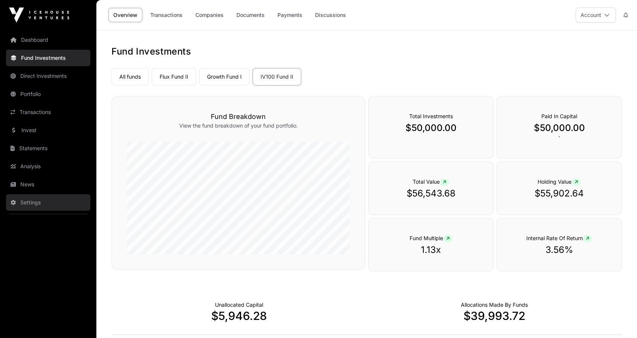
click at [32, 205] on link "Settings" at bounding box center [48, 202] width 84 height 17
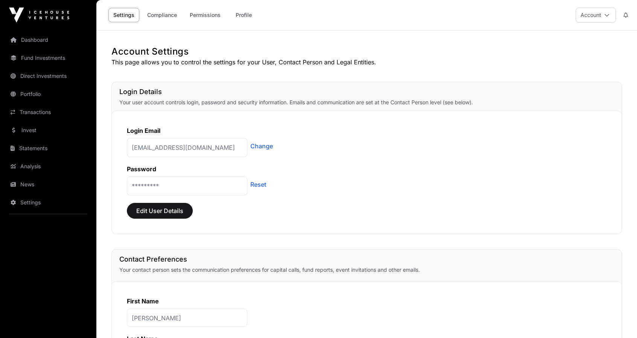
click at [209, 144] on p "[EMAIL_ADDRESS][DOMAIN_NAME]" at bounding box center [187, 147] width 121 height 19
click at [207, 146] on p "[EMAIL_ADDRESS][DOMAIN_NAME]" at bounding box center [187, 147] width 121 height 19
click at [265, 146] on link "Change" at bounding box center [261, 146] width 23 height 9
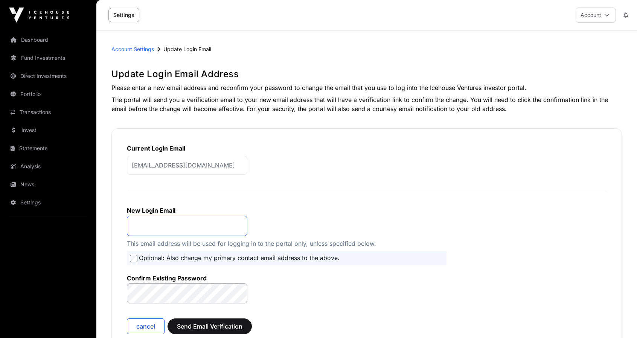
click at [156, 220] on input "email" at bounding box center [187, 226] width 121 height 20
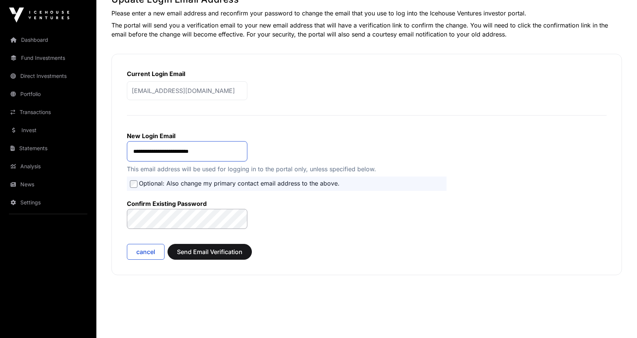
scroll to position [75, 0]
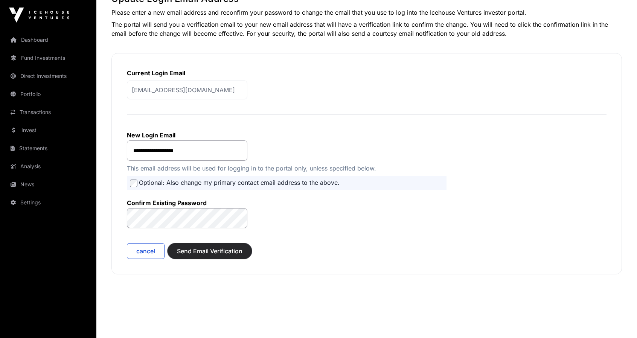
click at [194, 247] on span "Send Email Verification" at bounding box center [210, 251] width 66 height 9
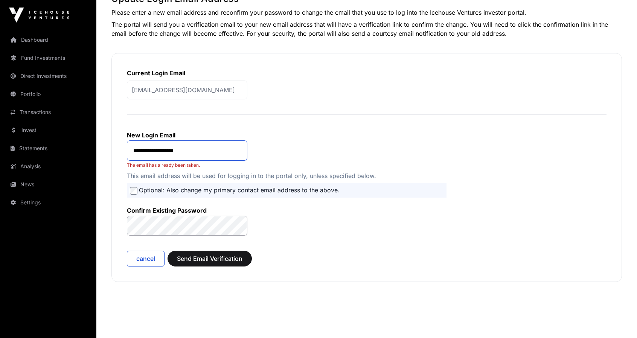
click at [200, 149] on input "**********" at bounding box center [187, 151] width 121 height 20
type input "*"
click at [337, 223] on form "**********" at bounding box center [367, 194] width 480 height 144
click at [220, 260] on span "Send Email Verification" at bounding box center [210, 258] width 66 height 9
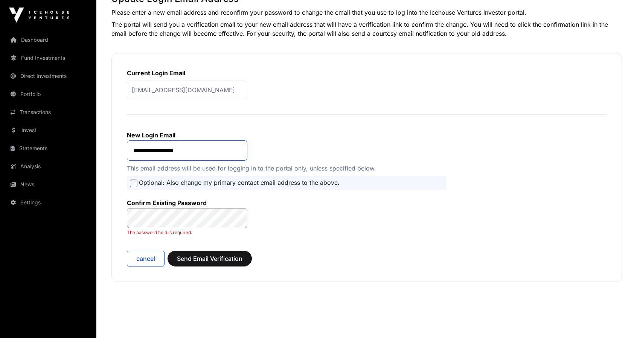
click at [198, 147] on input "**********" at bounding box center [187, 151] width 121 height 20
type input "*"
type input "**********"
click at [140, 243] on form "**********" at bounding box center [367, 194] width 480 height 144
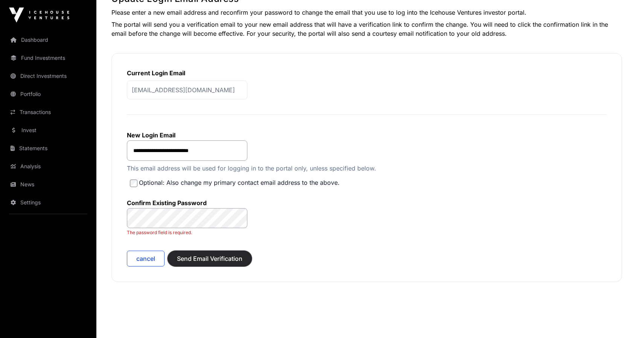
click at [199, 260] on span "Send Email Verification" at bounding box center [210, 258] width 66 height 9
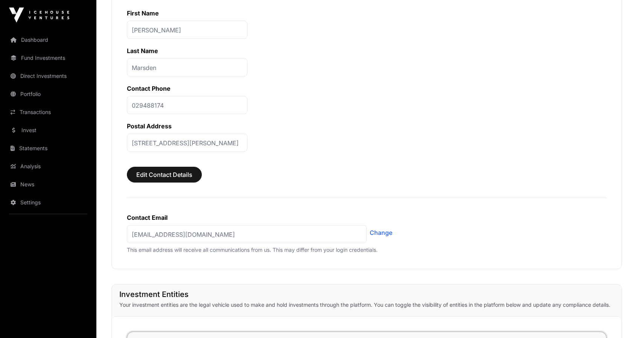
scroll to position [377, 0]
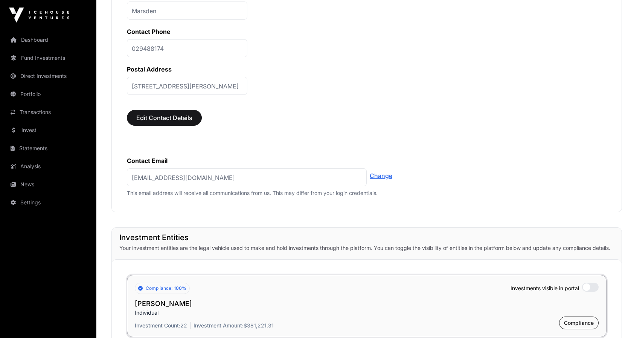
click at [384, 174] on link "Change" at bounding box center [381, 175] width 23 height 9
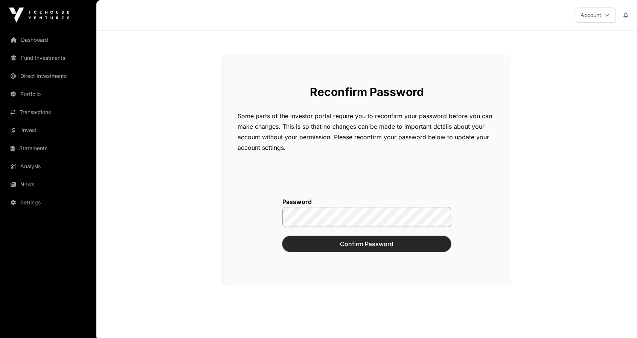
click at [353, 241] on span "Confirm Password" at bounding box center [367, 244] width 150 height 9
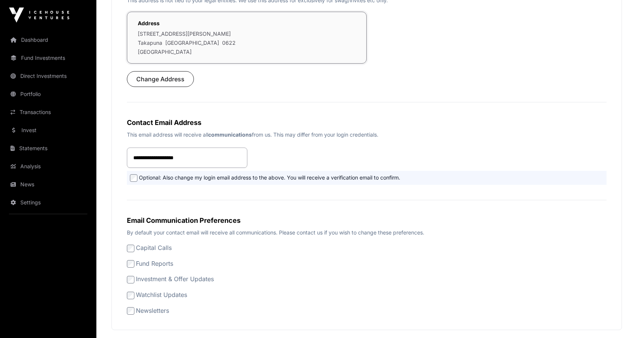
scroll to position [282, 0]
click at [208, 157] on input "**********" at bounding box center [187, 158] width 121 height 20
type input "*"
type input "**********"
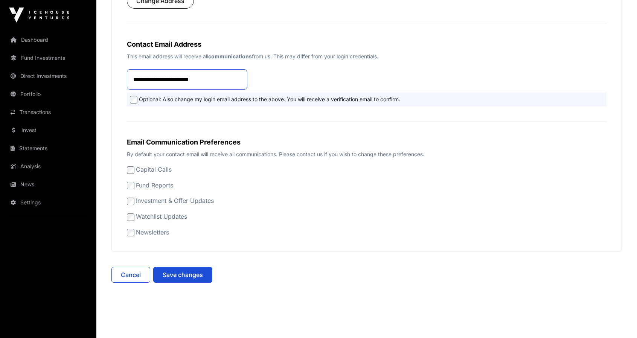
scroll to position [357, 0]
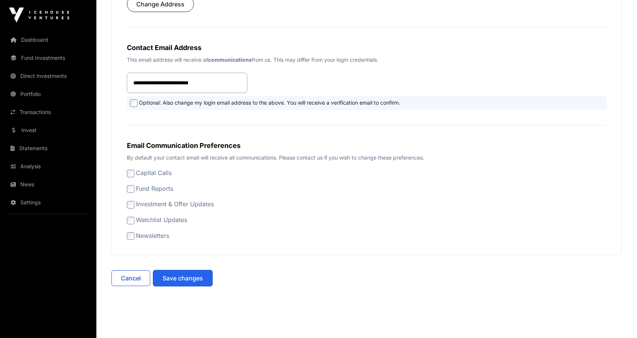
click at [177, 274] on span "Save changes" at bounding box center [183, 278] width 40 height 9
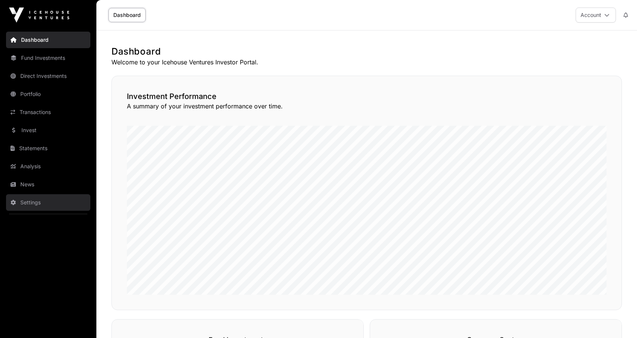
click at [33, 205] on link "Settings" at bounding box center [48, 202] width 84 height 17
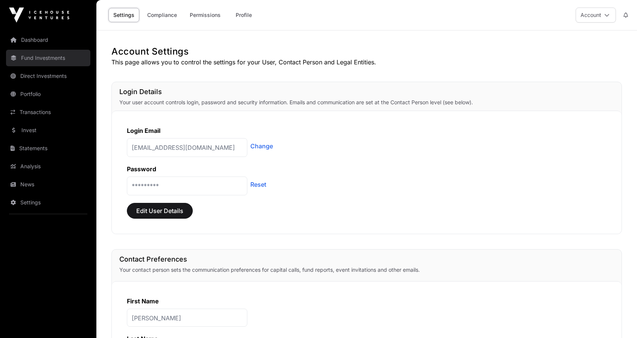
click at [43, 61] on link "Fund Investments" at bounding box center [48, 58] width 84 height 17
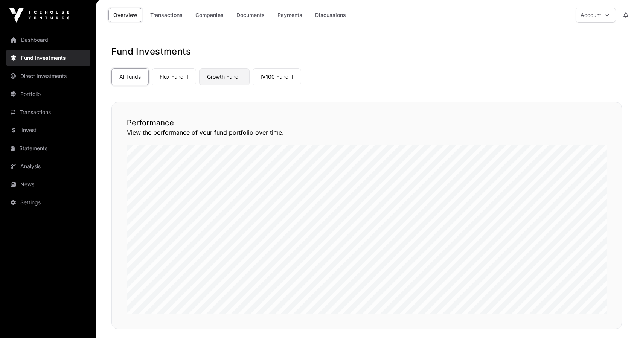
click at [237, 76] on link "Growth Fund I" at bounding box center [224, 76] width 50 height 17
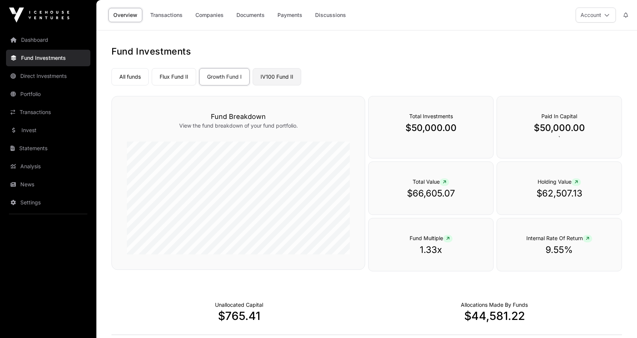
click at [280, 78] on link "IV100 Fund II" at bounding box center [277, 76] width 49 height 17
click at [170, 76] on link "Flux Fund II" at bounding box center [174, 76] width 44 height 17
click at [213, 12] on link "Companies" at bounding box center [210, 15] width 38 height 14
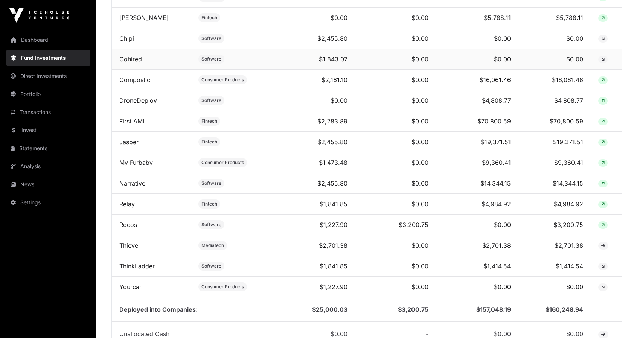
scroll to position [377, 0]
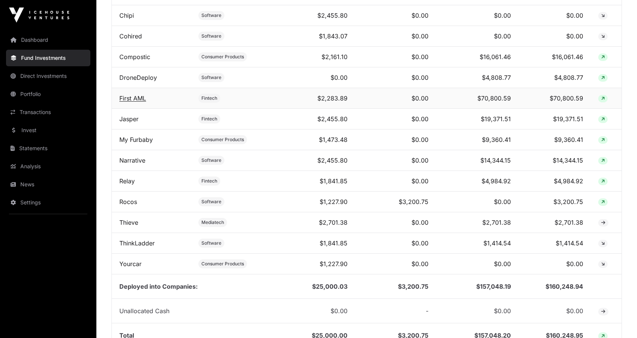
click at [139, 99] on link "First AML" at bounding box center [132, 99] width 27 height 8
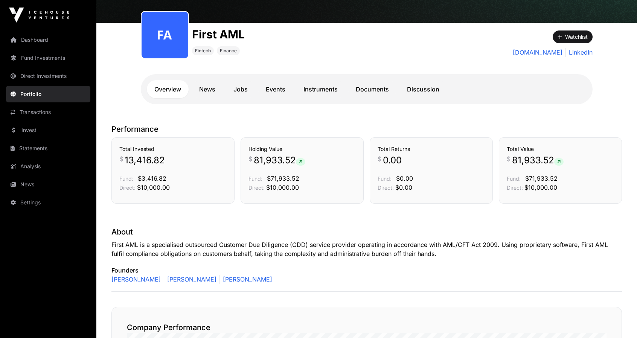
scroll to position [5, 0]
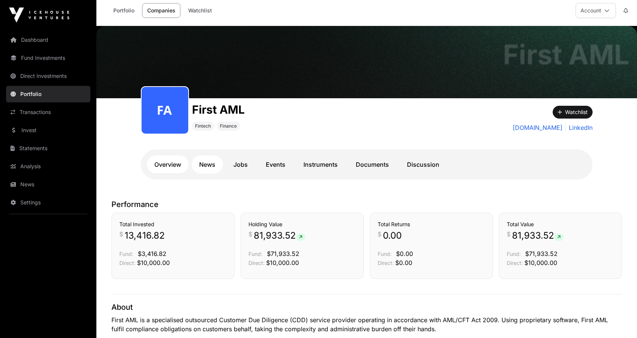
click at [206, 162] on link "News" at bounding box center [207, 165] width 31 height 18
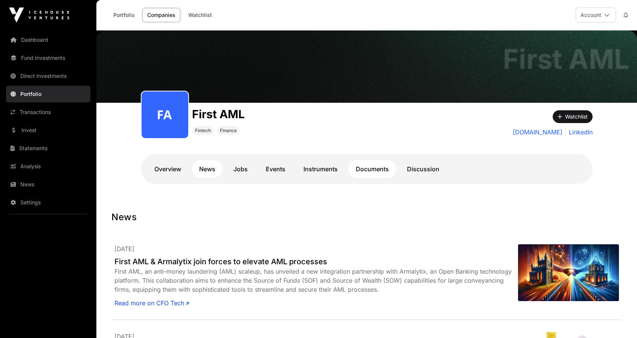
click at [368, 171] on link "Documents" at bounding box center [372, 169] width 48 height 18
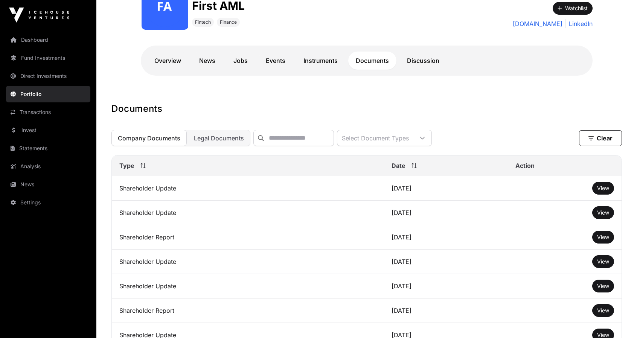
scroll to position [113, 0]
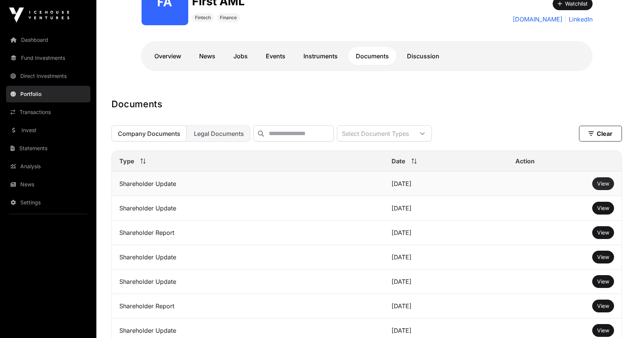
click at [601, 187] on span "View" at bounding box center [603, 183] width 12 height 6
click at [417, 60] on link "Discussion" at bounding box center [423, 56] width 47 height 18
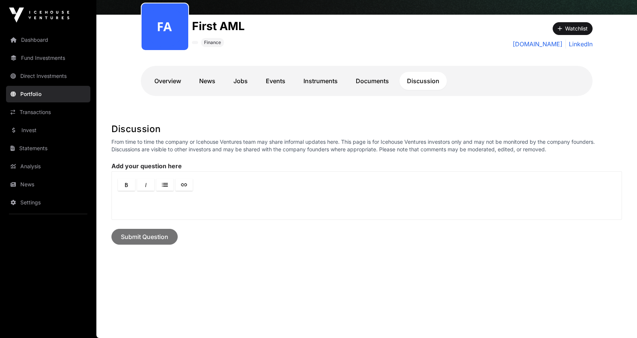
scroll to position [87, 0]
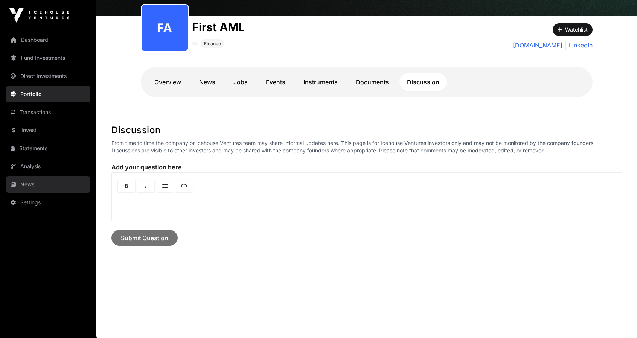
click at [34, 180] on link "News" at bounding box center [48, 184] width 84 height 17
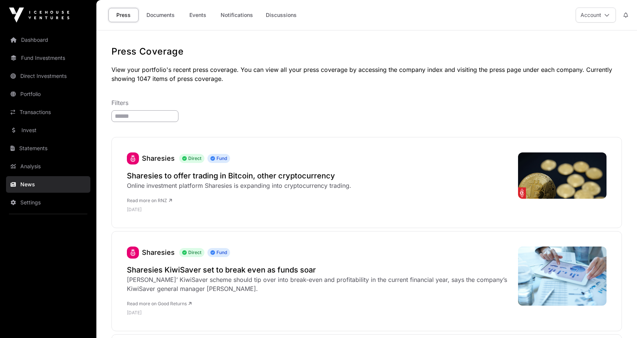
click at [145, 118] on input "search" at bounding box center [144, 116] width 67 height 12
type input "***"
